Goal: Information Seeking & Learning: Learn about a topic

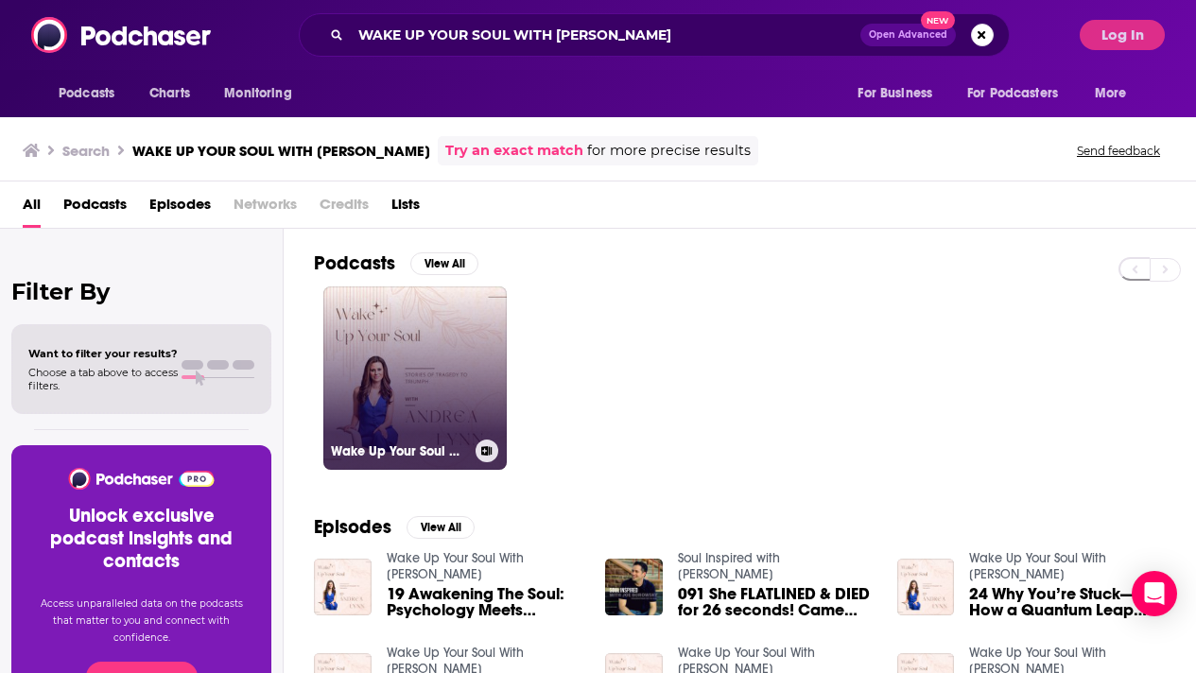
click at [374, 390] on link "Wake Up Your Soul With [PERSON_NAME]" at bounding box center [414, 377] width 183 height 183
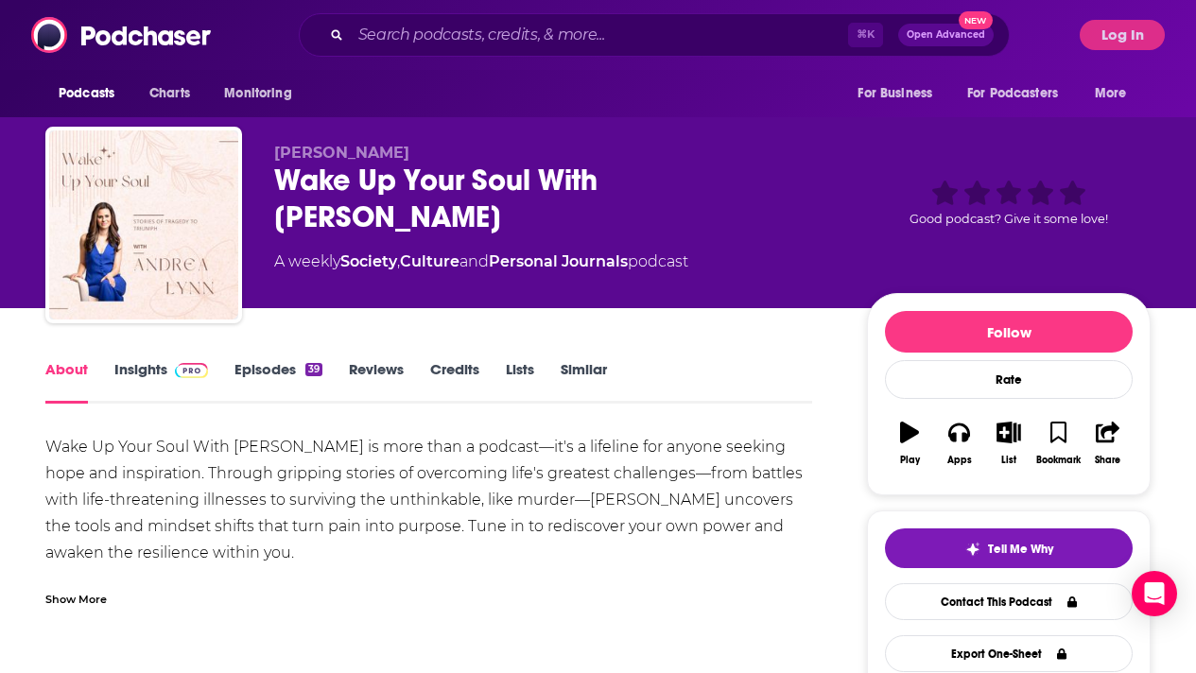
click at [139, 372] on link "Insights" at bounding box center [161, 381] width 94 height 43
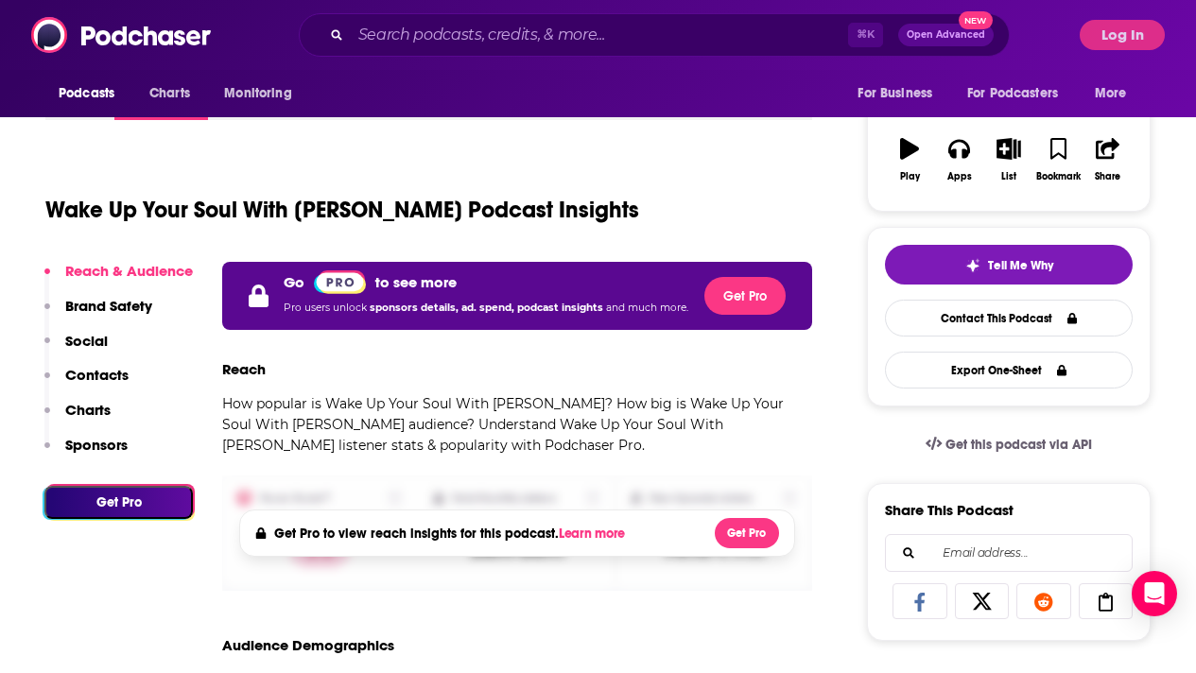
scroll to position [284, 0]
click at [1126, 38] on button "Log In" at bounding box center [1121, 35] width 85 height 30
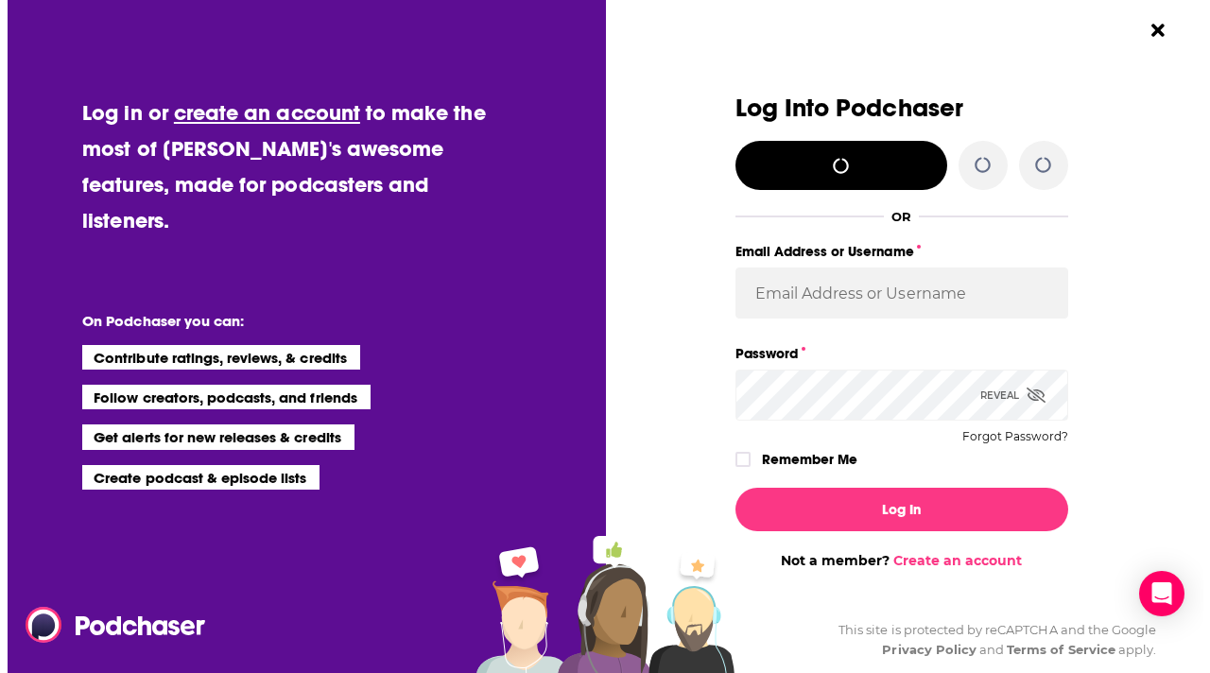
scroll to position [0, 0]
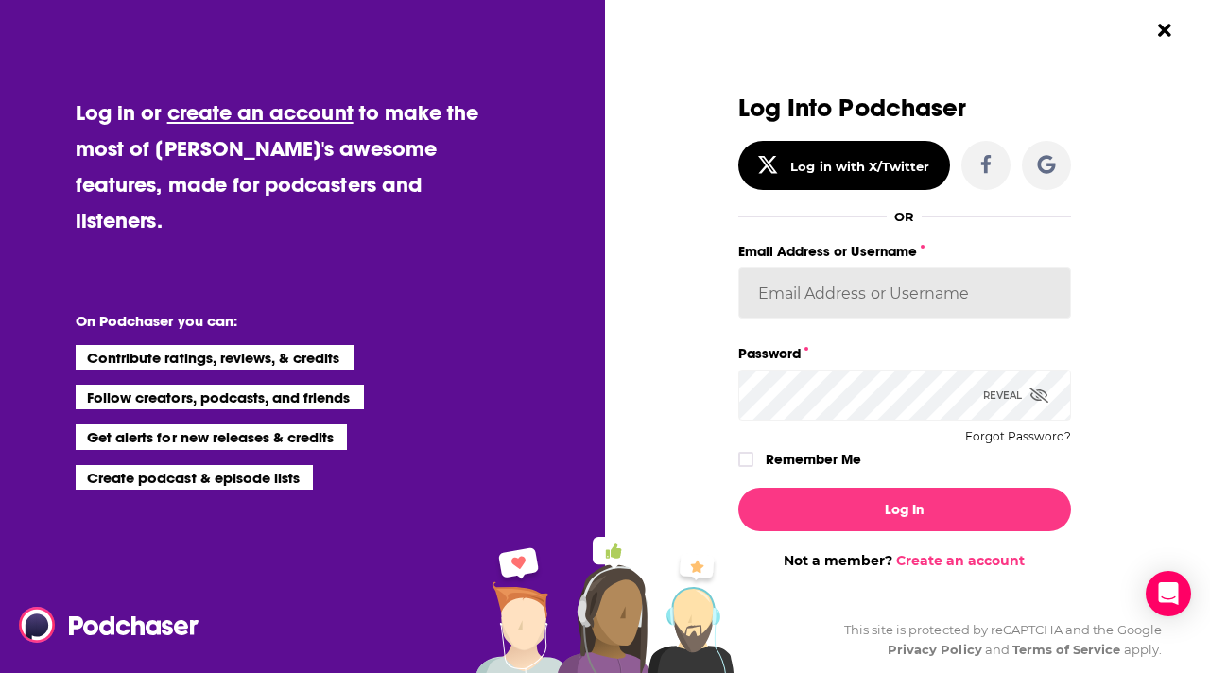
type input "[PERSON_NAME][EMAIL_ADDRESS][DOMAIN_NAME]"
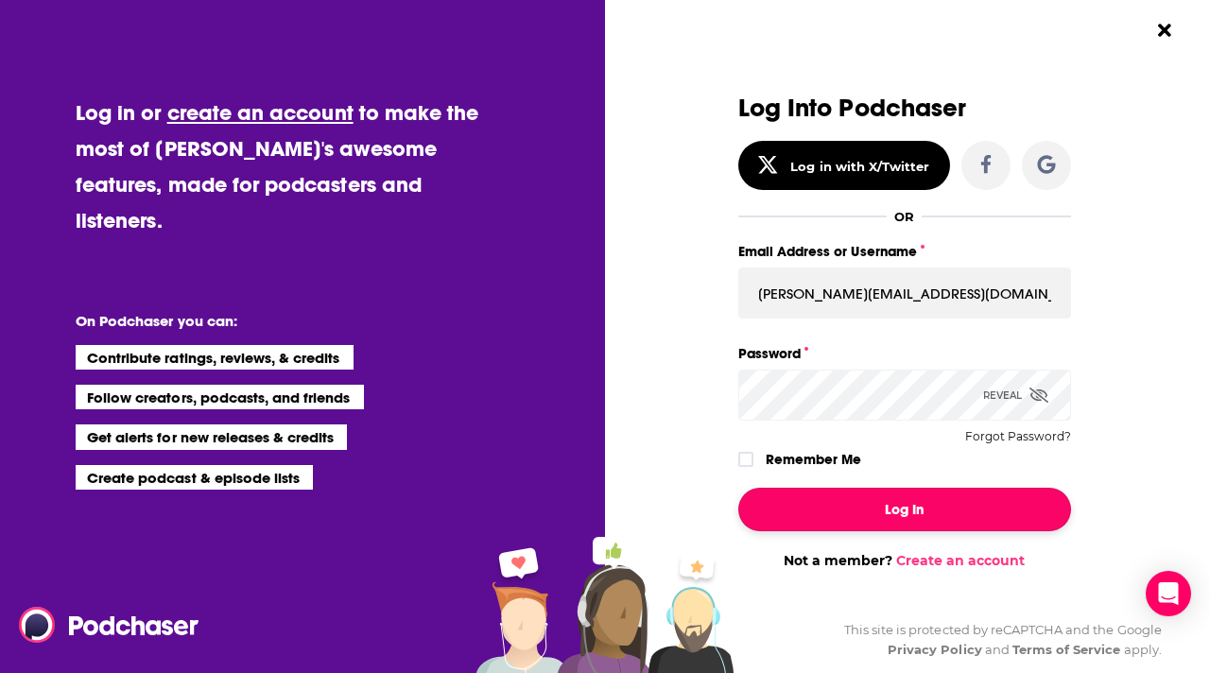
click at [819, 500] on button "Log In" at bounding box center [904, 509] width 333 height 43
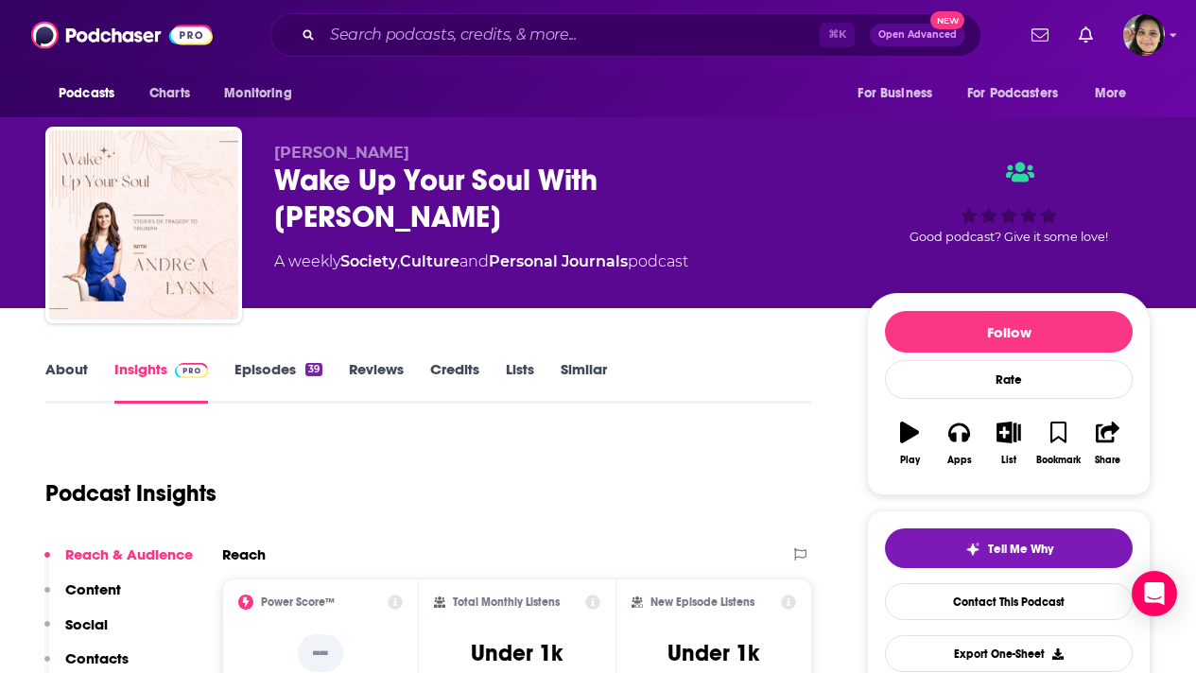
click at [254, 368] on link "Episodes 39" at bounding box center [278, 381] width 88 height 43
